Goal: Information Seeking & Learning: Learn about a topic

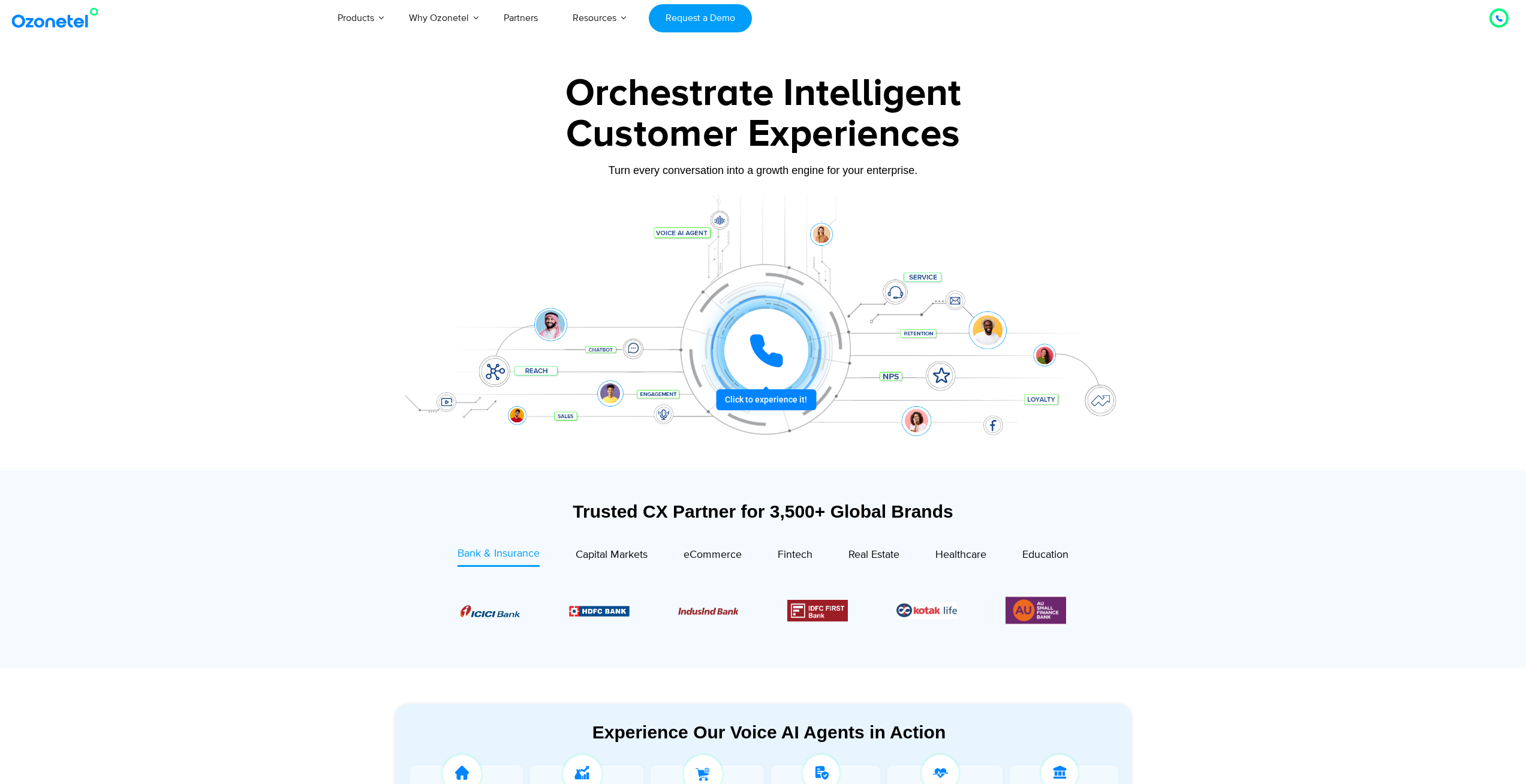
click at [761, 350] on icon at bounding box center [766, 351] width 30 height 30
click at [1265, 500] on section "Trusted CX Partner for 3,500+ Global Brands Bank & Insurance Capital Markets" at bounding box center [763, 569] width 1526 height 196
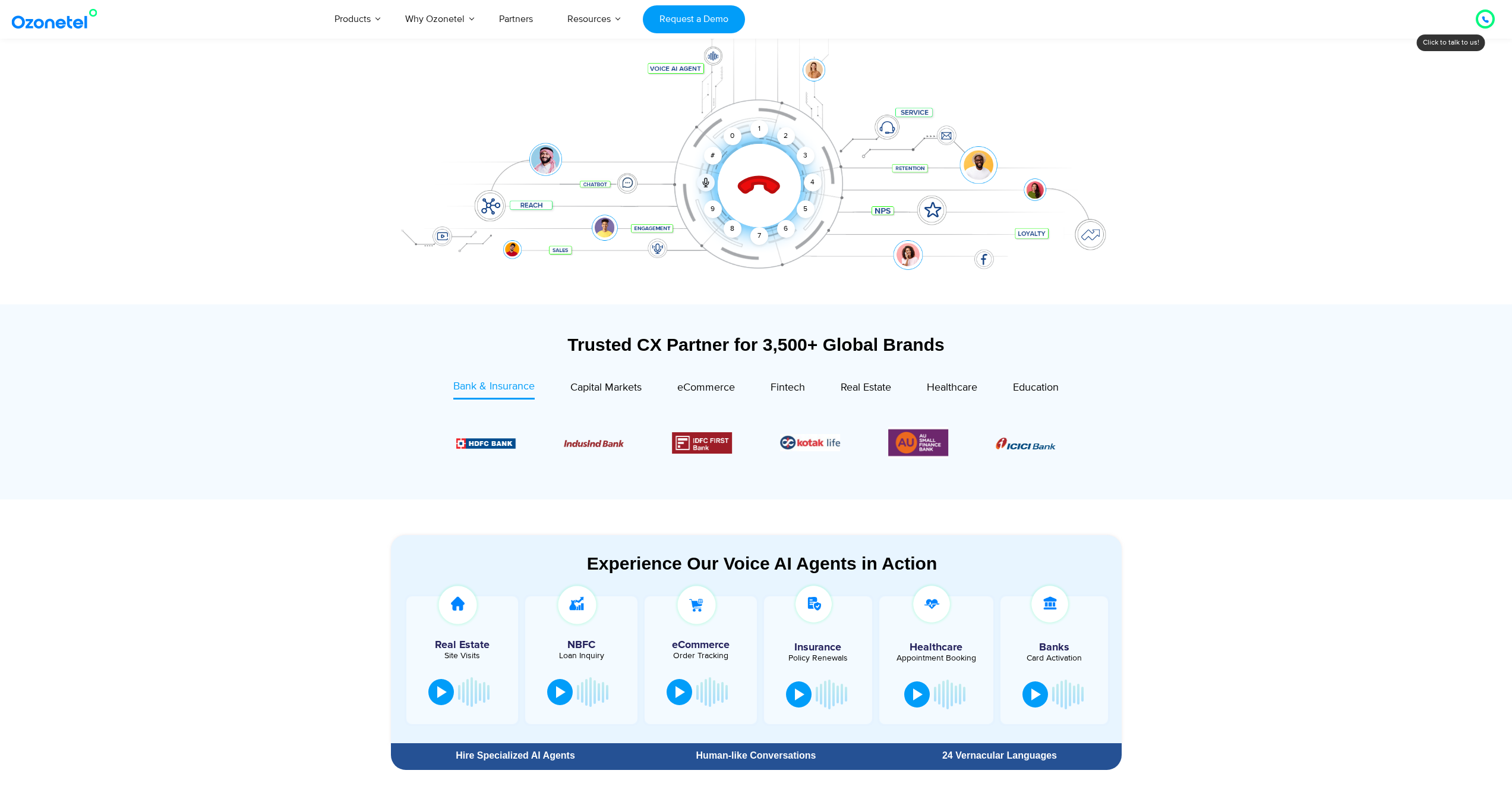
scroll to position [102, 0]
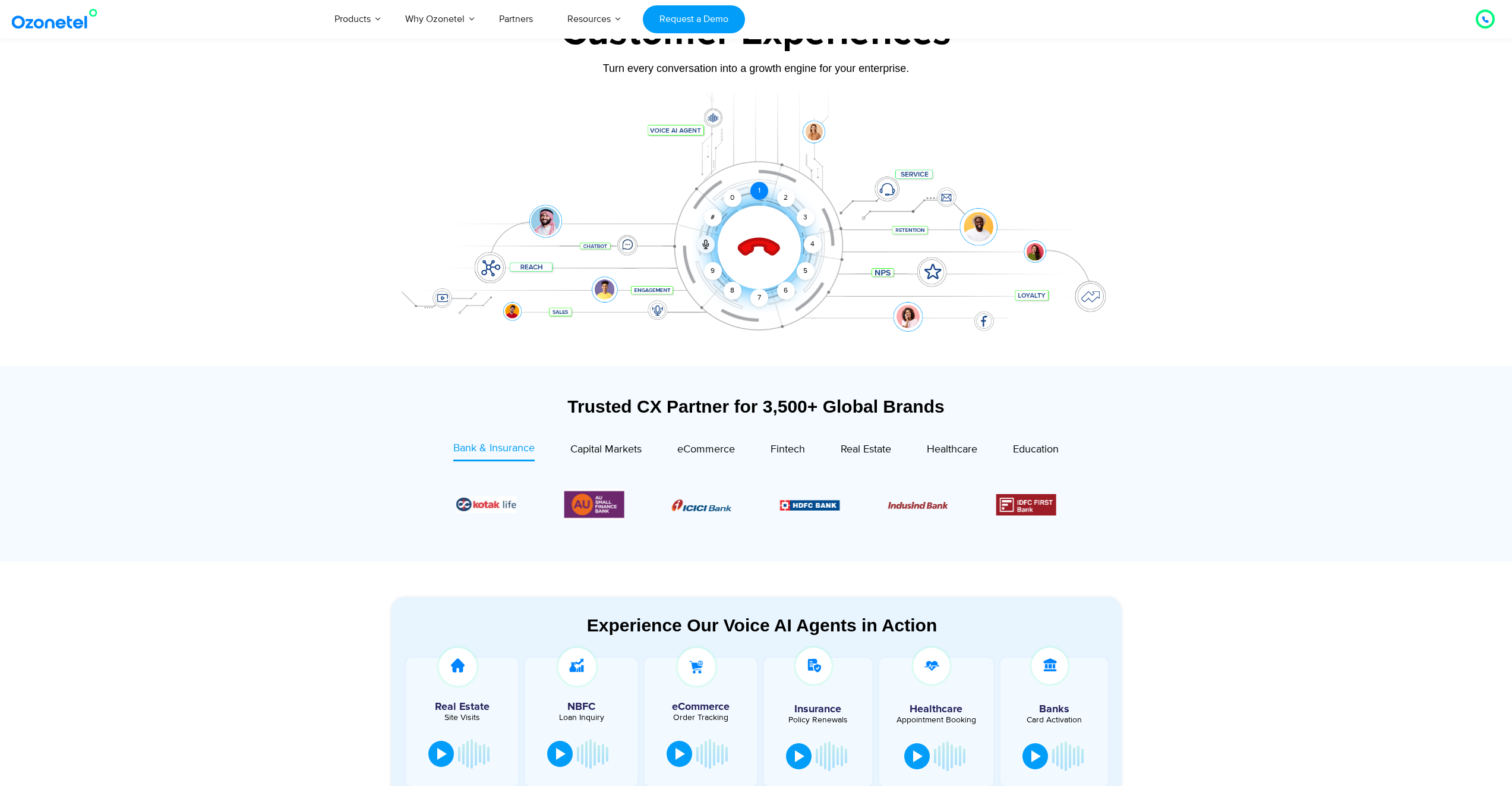
click at [758, 195] on div "1" at bounding box center [759, 191] width 18 height 18
click at [758, 191] on div "1" at bounding box center [759, 191] width 18 height 18
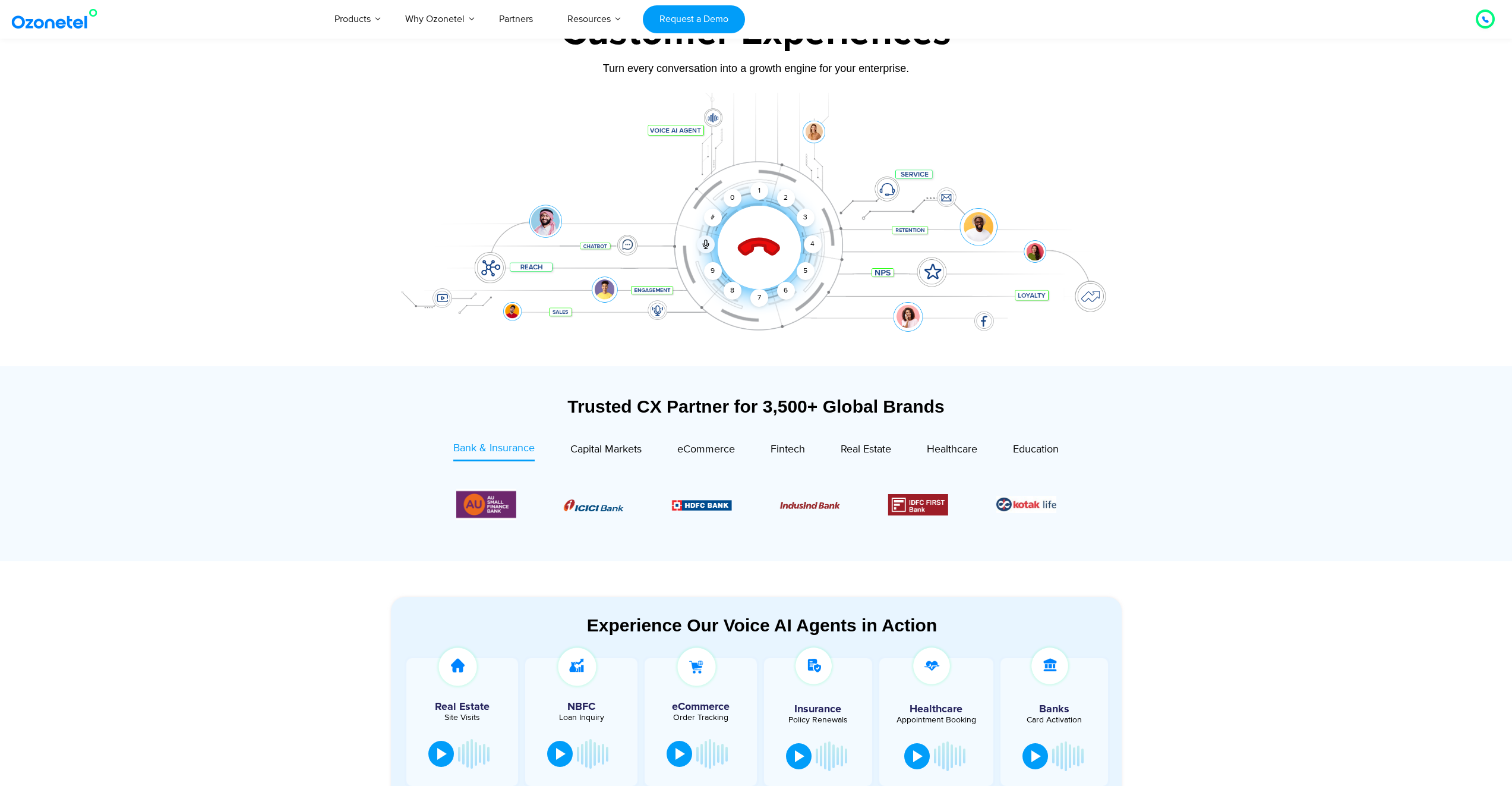
click at [710, 118] on div at bounding box center [756, 229] width 743 height 273
click at [694, 133] on div "Click to end call Call connected 1 2 3 4 5 6 7 8 9 # 0" at bounding box center [756, 224] width 743 height 202
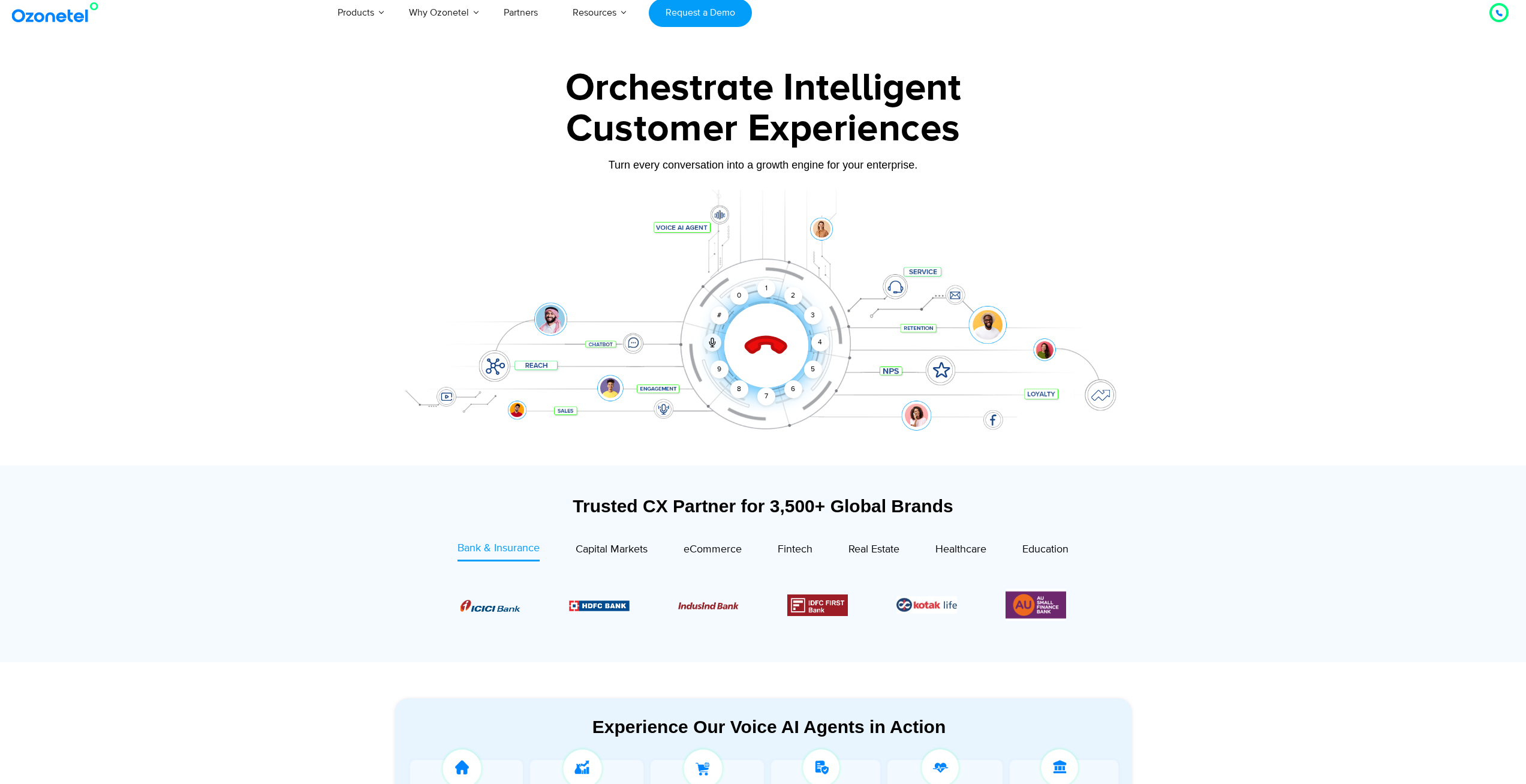
scroll to position [5, 0]
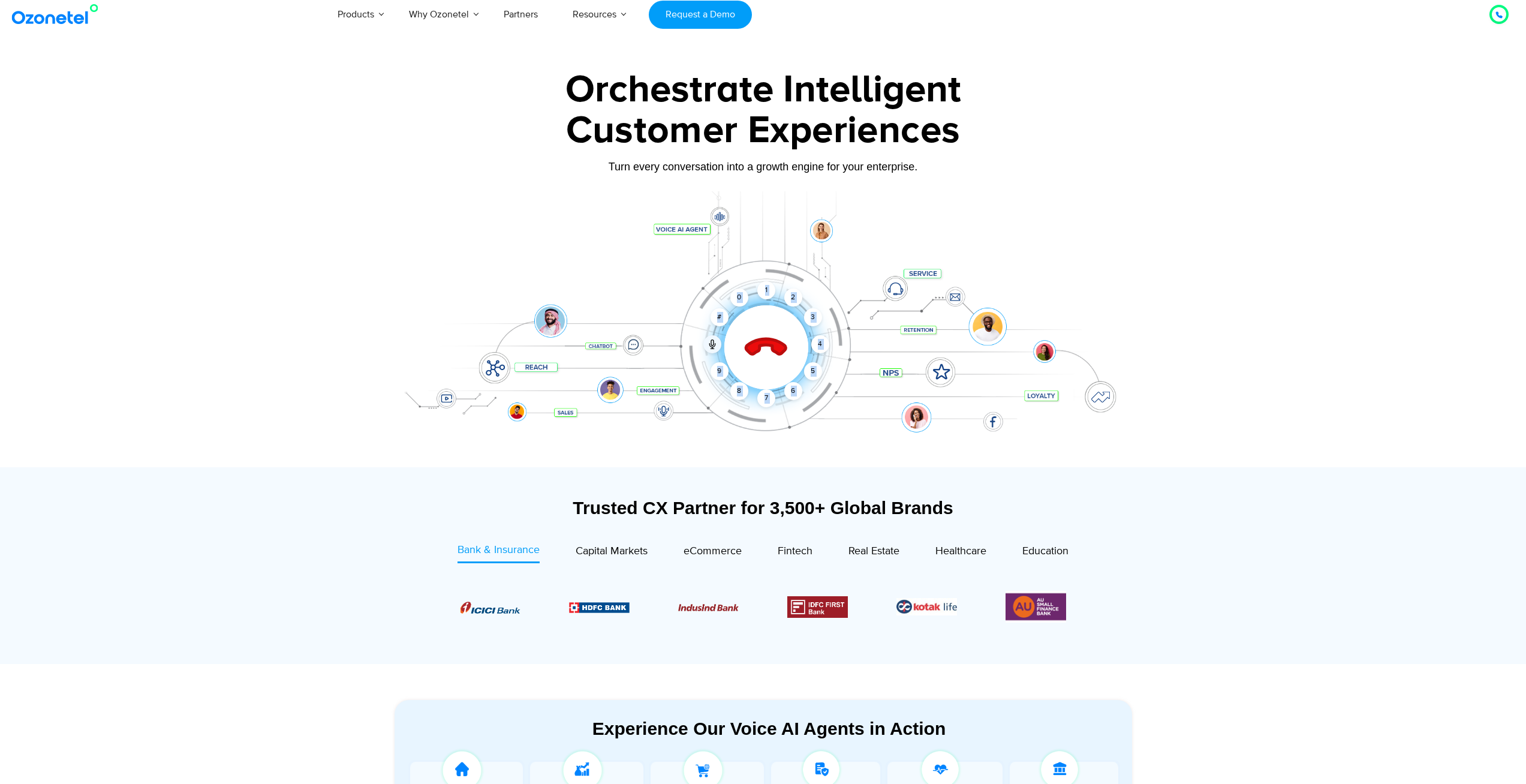
drag, startPoint x: 765, startPoint y: 348, endPoint x: 949, endPoint y: 411, distance: 194.5
click at [954, 418] on div "Click to end call Call connected 1 2 3 4 5 6 7 8 9 # 0" at bounding box center [763, 323] width 750 height 204
drag, startPoint x: 782, startPoint y: 347, endPoint x: 792, endPoint y: 349, distance: 10.2
click at [782, 347] on icon at bounding box center [765, 348] width 42 height 42
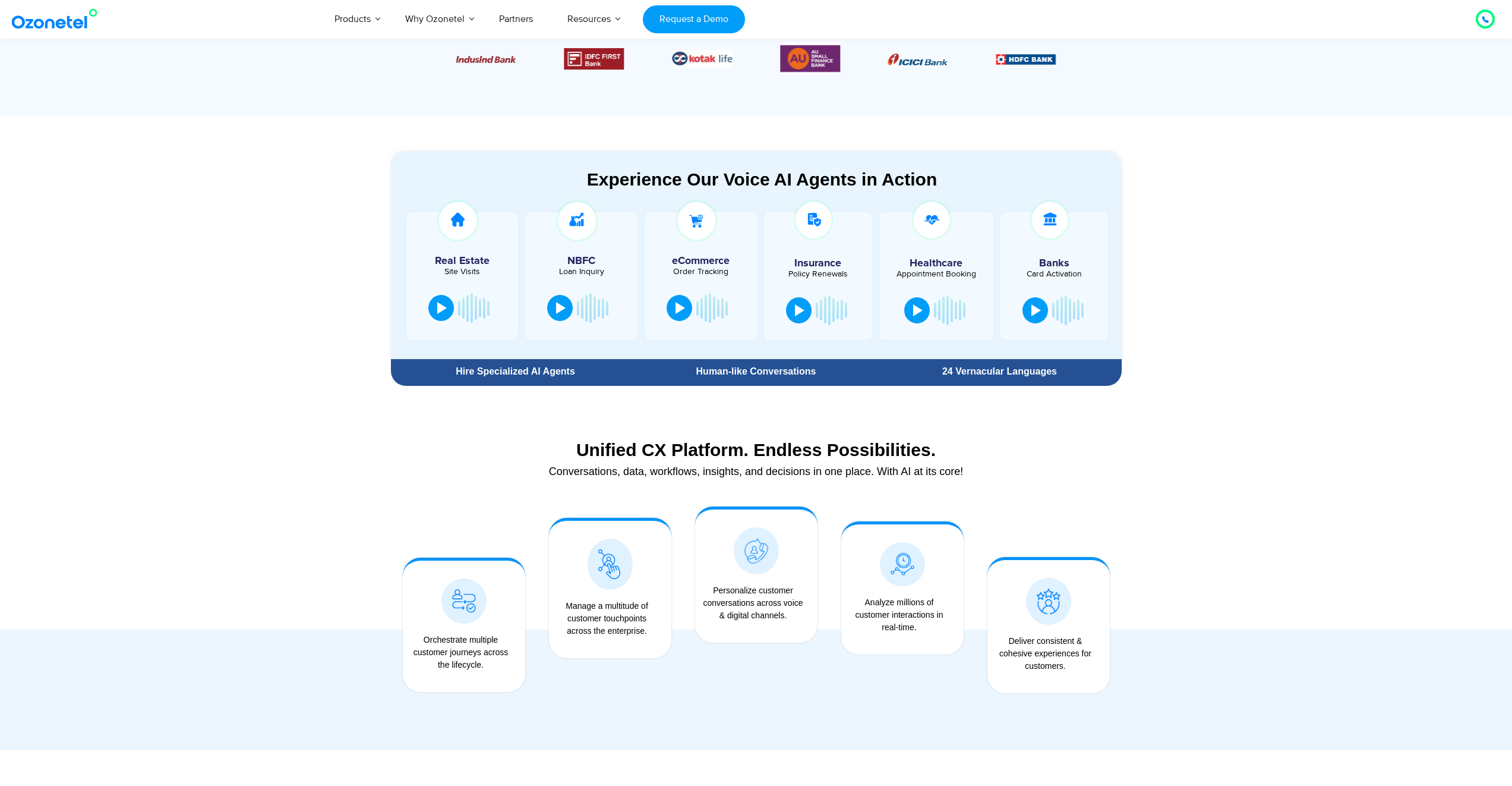
scroll to position [576, 0]
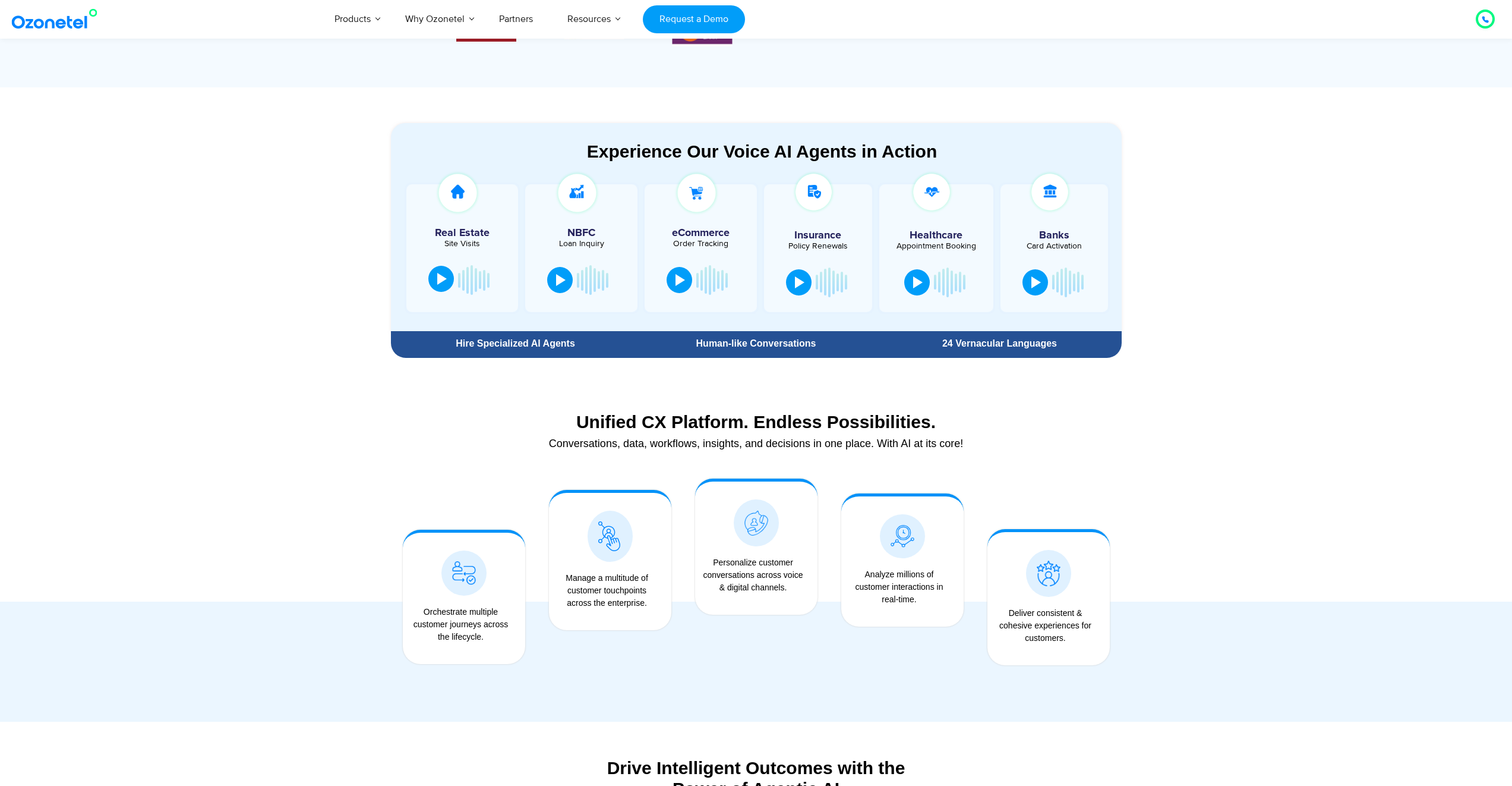
click at [446, 283] on div at bounding box center [442, 279] width 10 height 12
drag, startPoint x: 457, startPoint y: 281, endPoint x: 447, endPoint y: 312, distance: 32.6
click at [457, 281] on div at bounding box center [458, 282] width 10 height 12
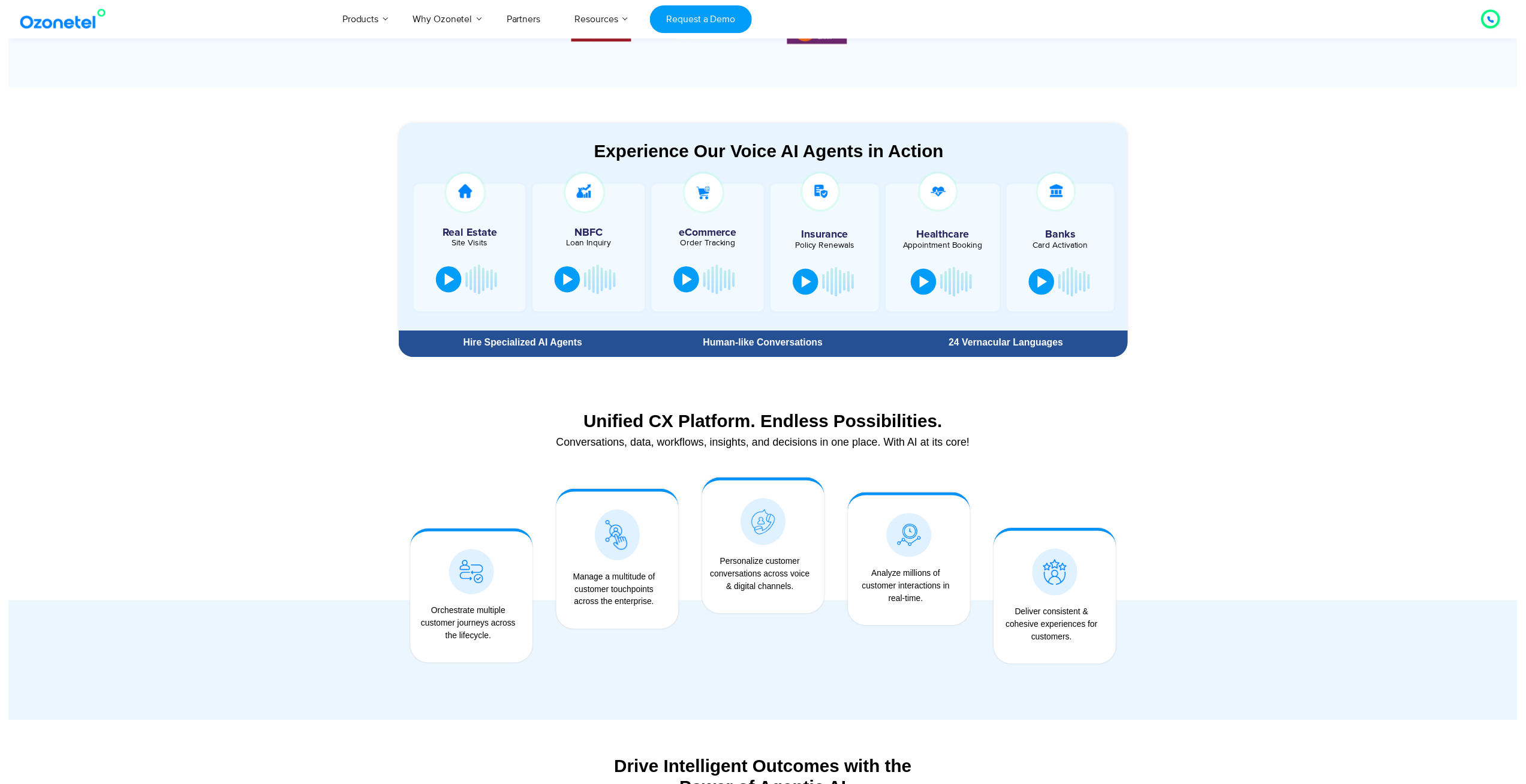
scroll to position [0, 0]
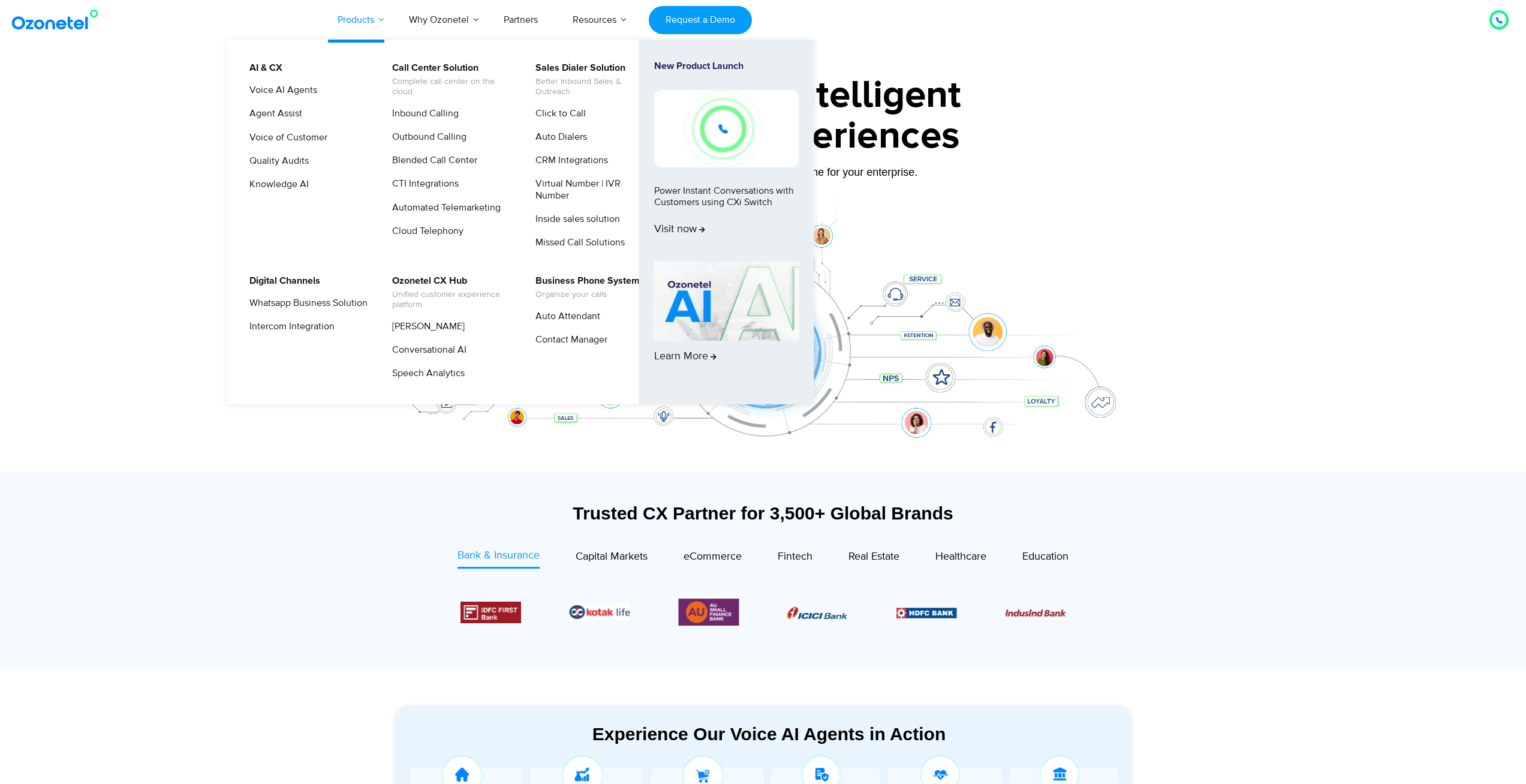
click at [363, 23] on link "Products" at bounding box center [356, 20] width 71 height 40
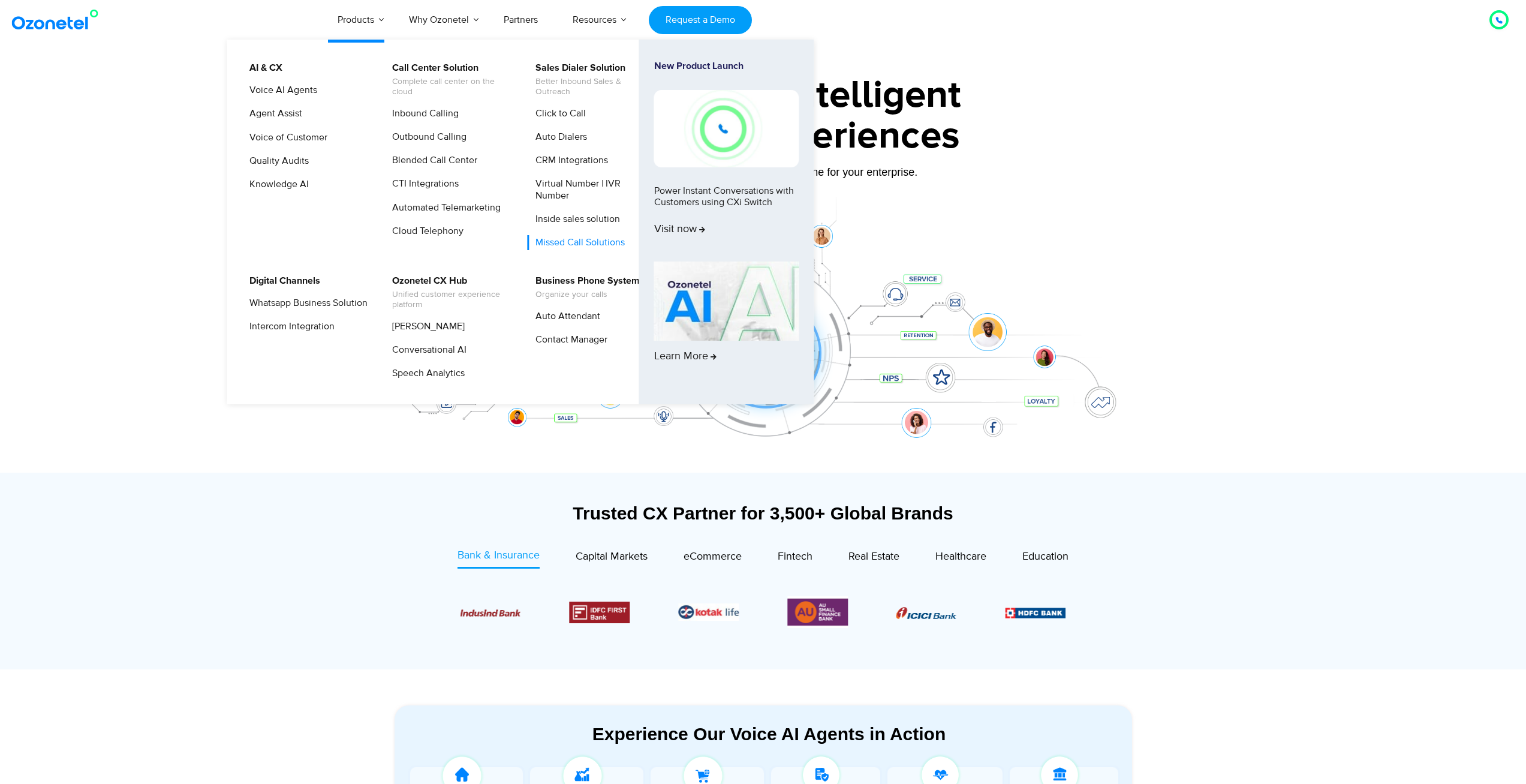
click at [574, 243] on link "Missed Call Solutions" at bounding box center [577, 242] width 99 height 15
